Goal: Check status: Check status

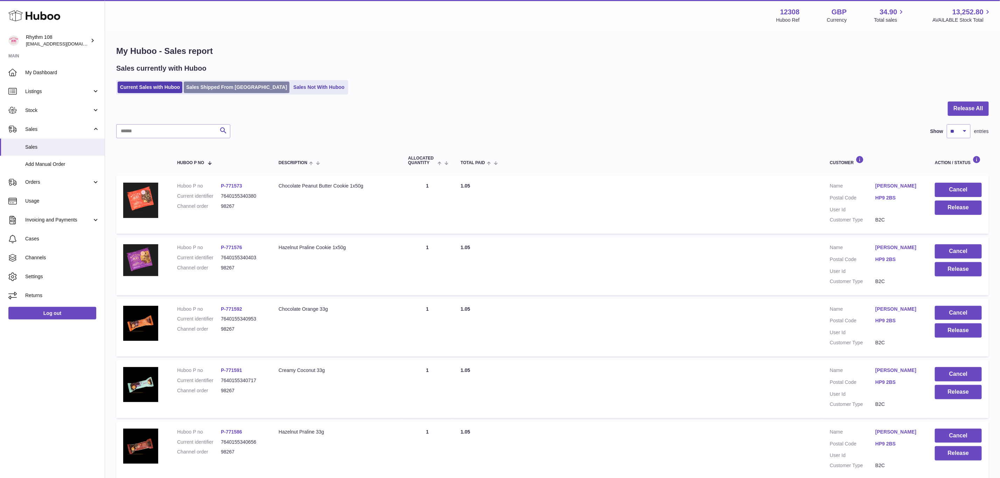
click at [207, 86] on link "Sales Shipped From Huboo" at bounding box center [237, 88] width 106 height 12
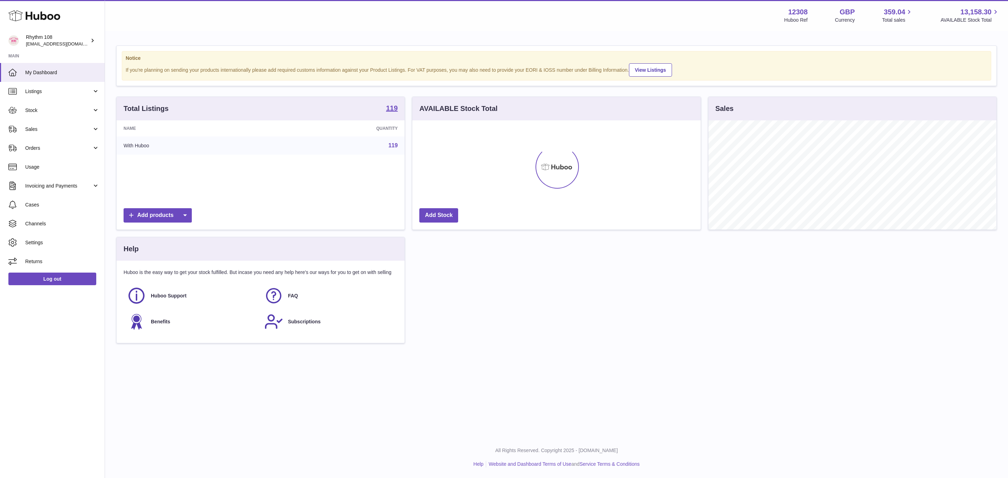
scroll to position [109, 288]
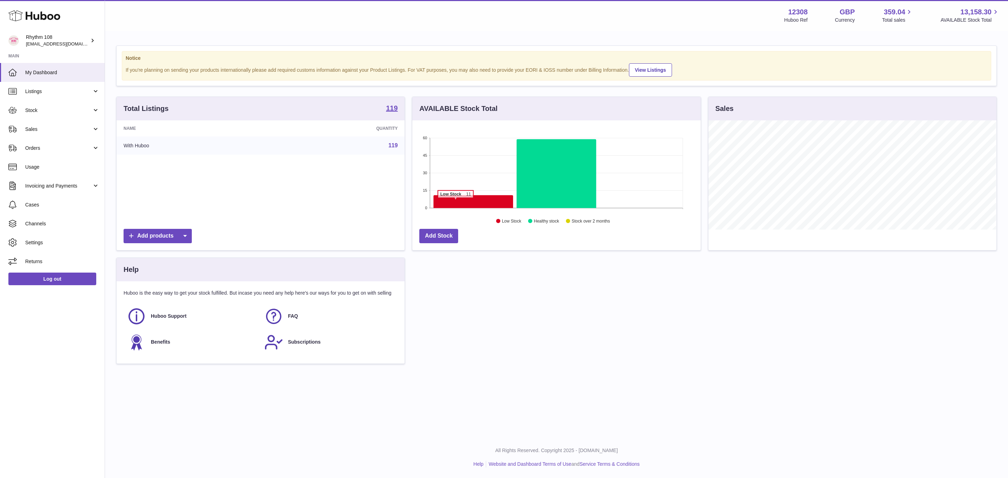
click at [456, 203] on icon at bounding box center [473, 201] width 79 height 13
click at [459, 203] on icon at bounding box center [473, 201] width 79 height 13
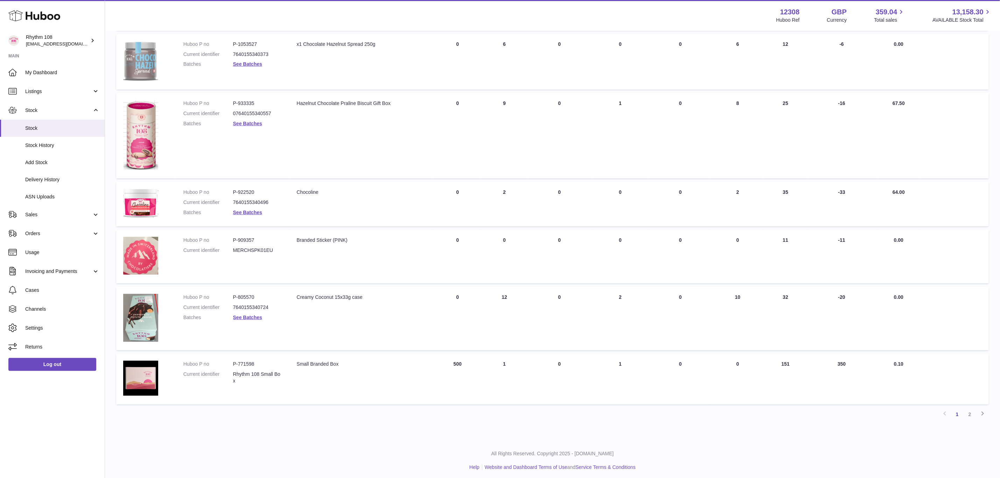
scroll to position [218, 0]
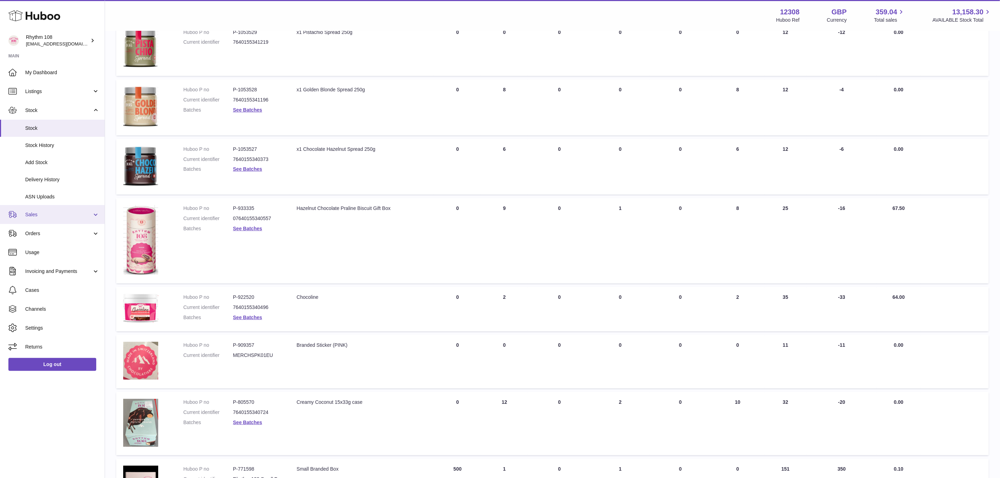
click at [42, 221] on link "Sales" at bounding box center [52, 214] width 105 height 19
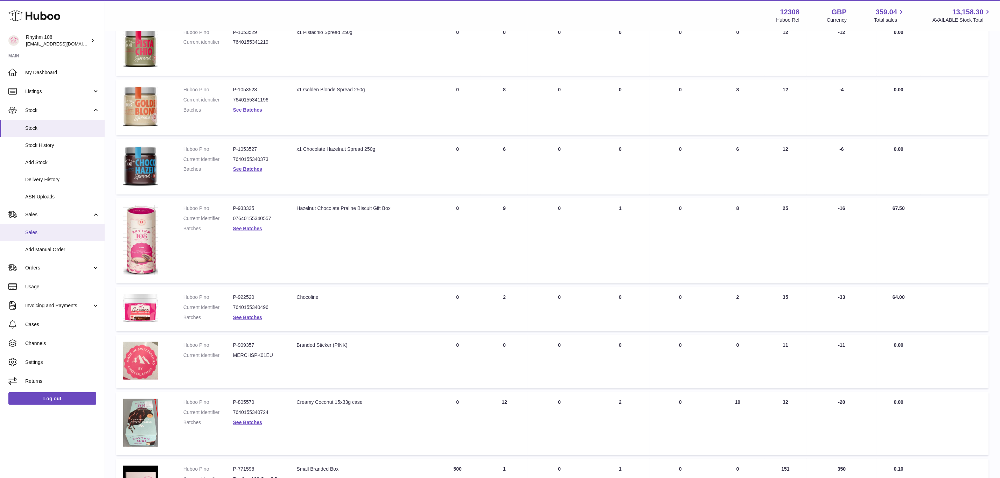
click at [48, 234] on span "Sales" at bounding box center [62, 232] width 74 height 7
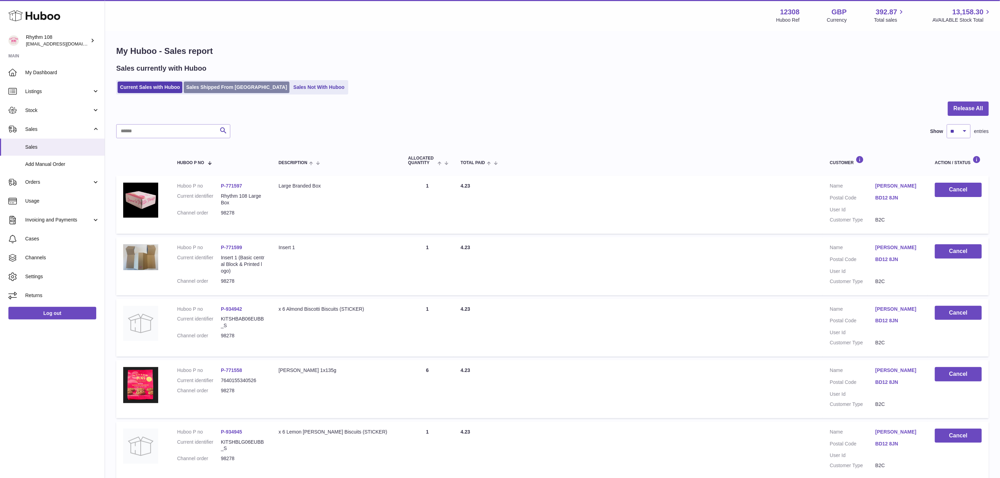
click at [215, 88] on link "Sales Shipped From Huboo" at bounding box center [237, 88] width 106 height 12
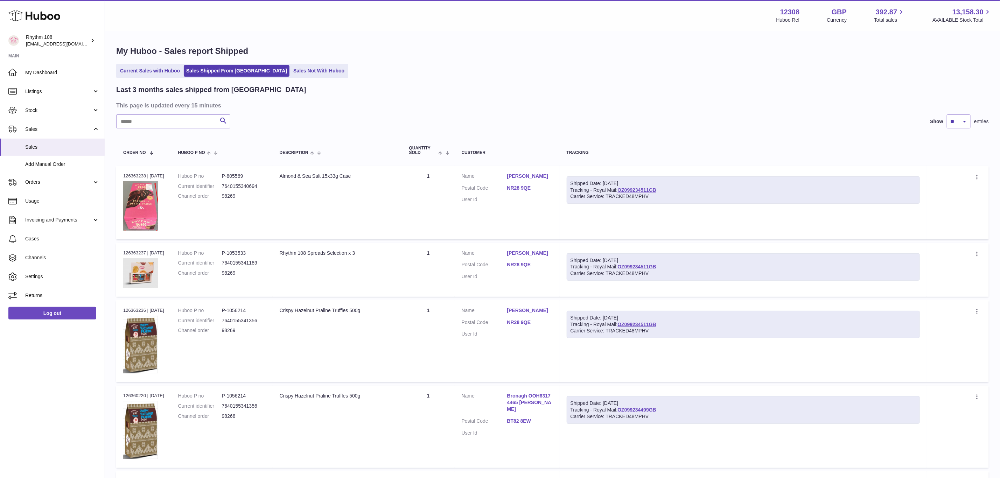
click at [181, 123] on input "text" at bounding box center [173, 121] width 114 height 14
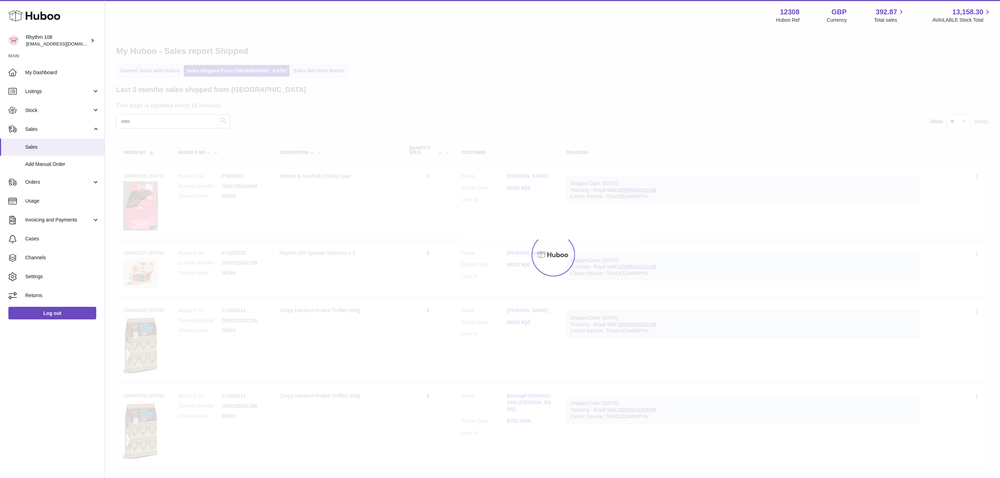
type input "*****"
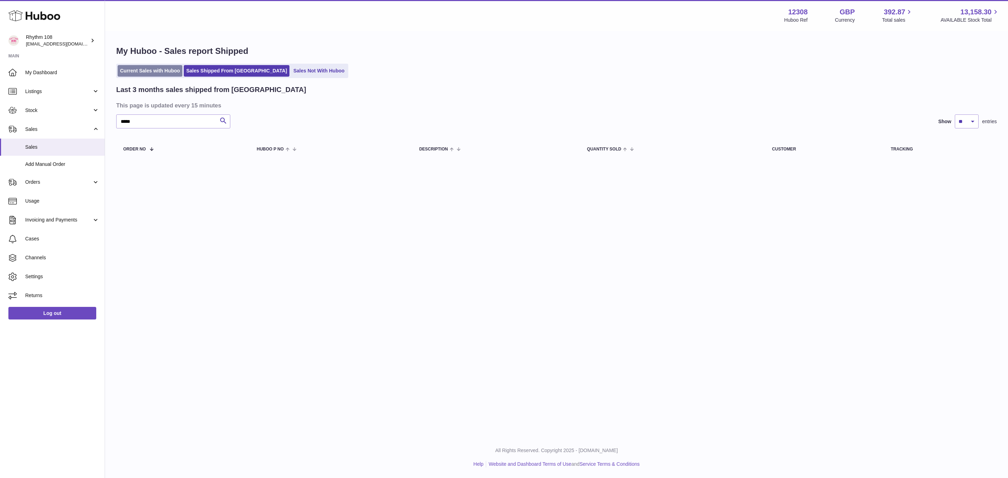
click at [164, 69] on link "Current Sales with Huboo" at bounding box center [150, 71] width 65 height 12
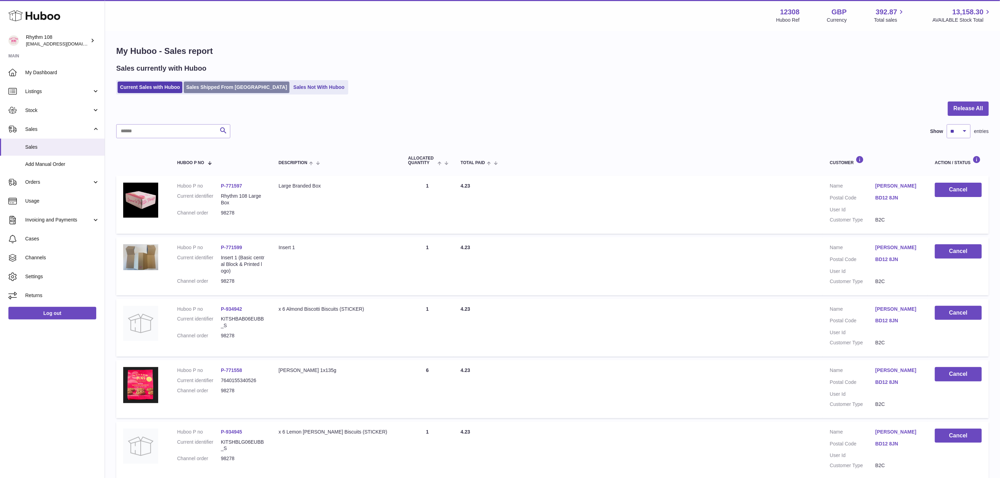
click at [210, 86] on link "Sales Shipped From [GEOGRAPHIC_DATA]" at bounding box center [237, 88] width 106 height 12
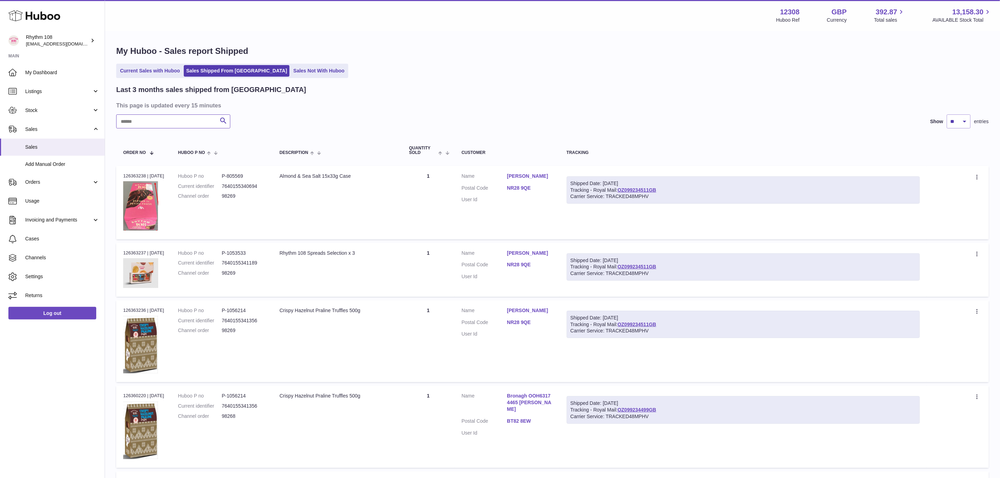
click at [159, 122] on input "text" at bounding box center [173, 121] width 114 height 14
type input "*****"
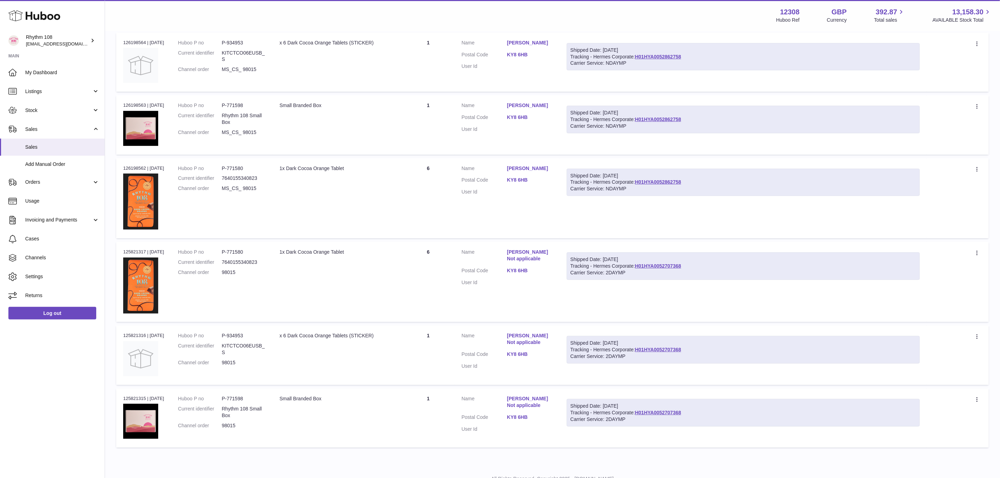
scroll to position [160, 0]
